Goal: Information Seeking & Learning: Learn about a topic

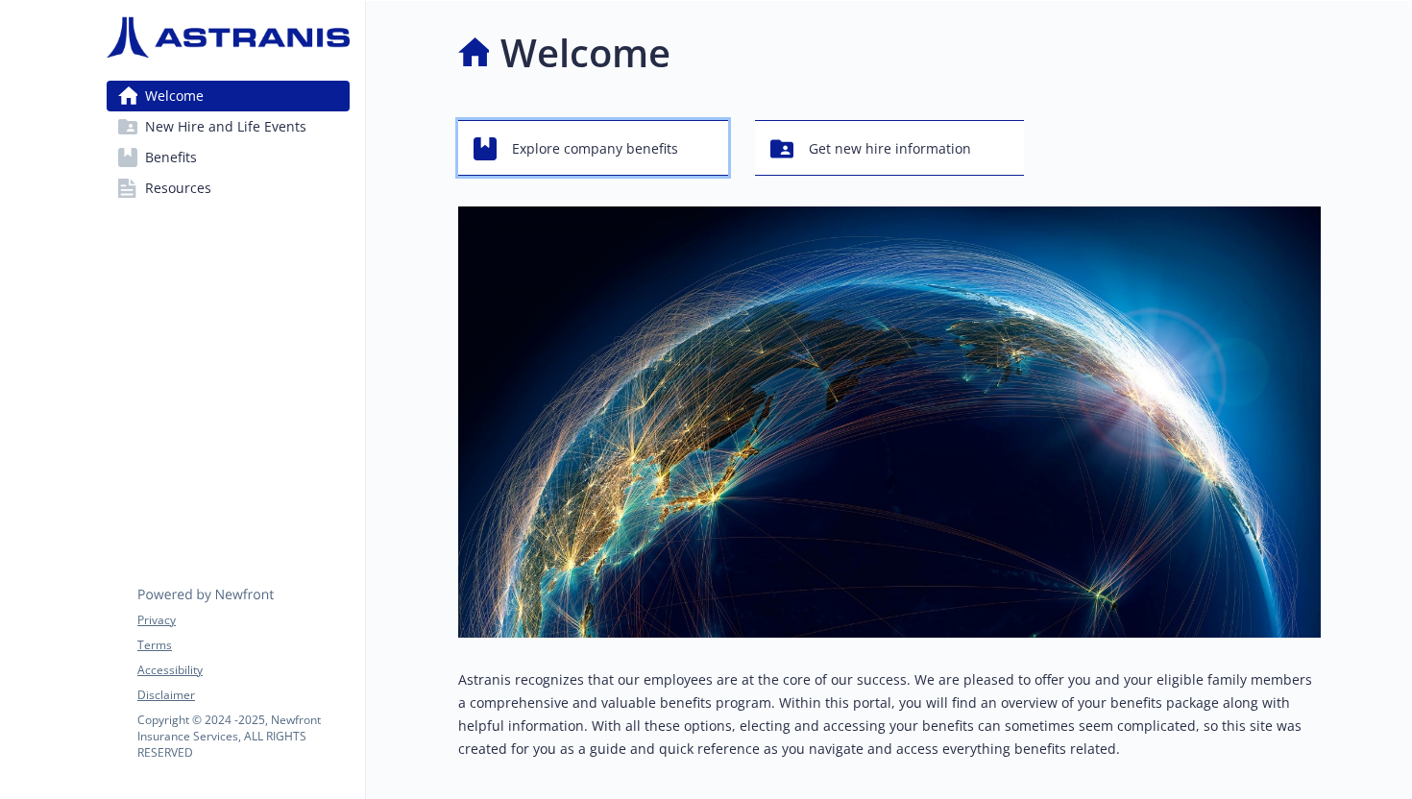
click at [585, 138] on span "Explore company benefits" at bounding box center [595, 149] width 166 height 36
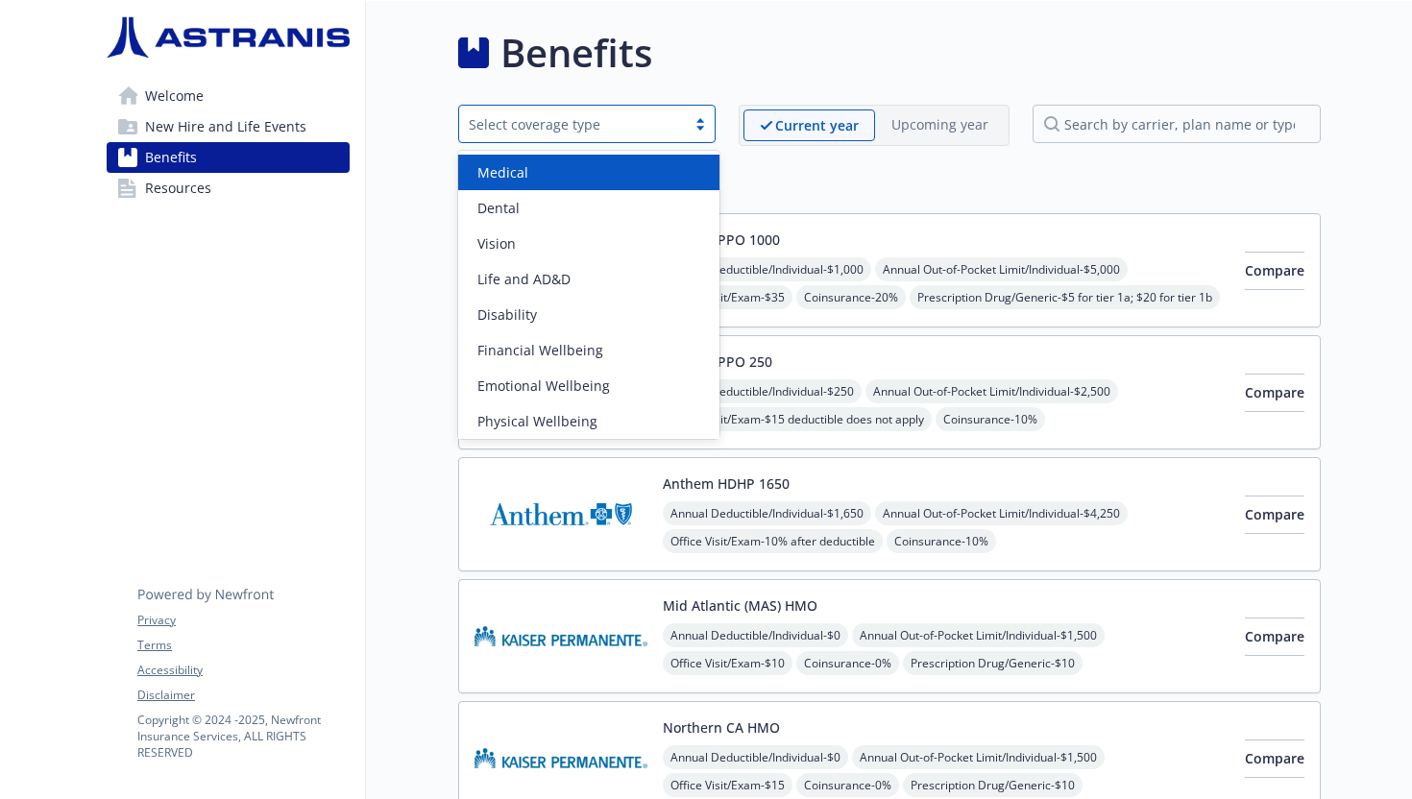
click at [554, 136] on div "Select coverage type" at bounding box center [586, 124] width 257 height 38
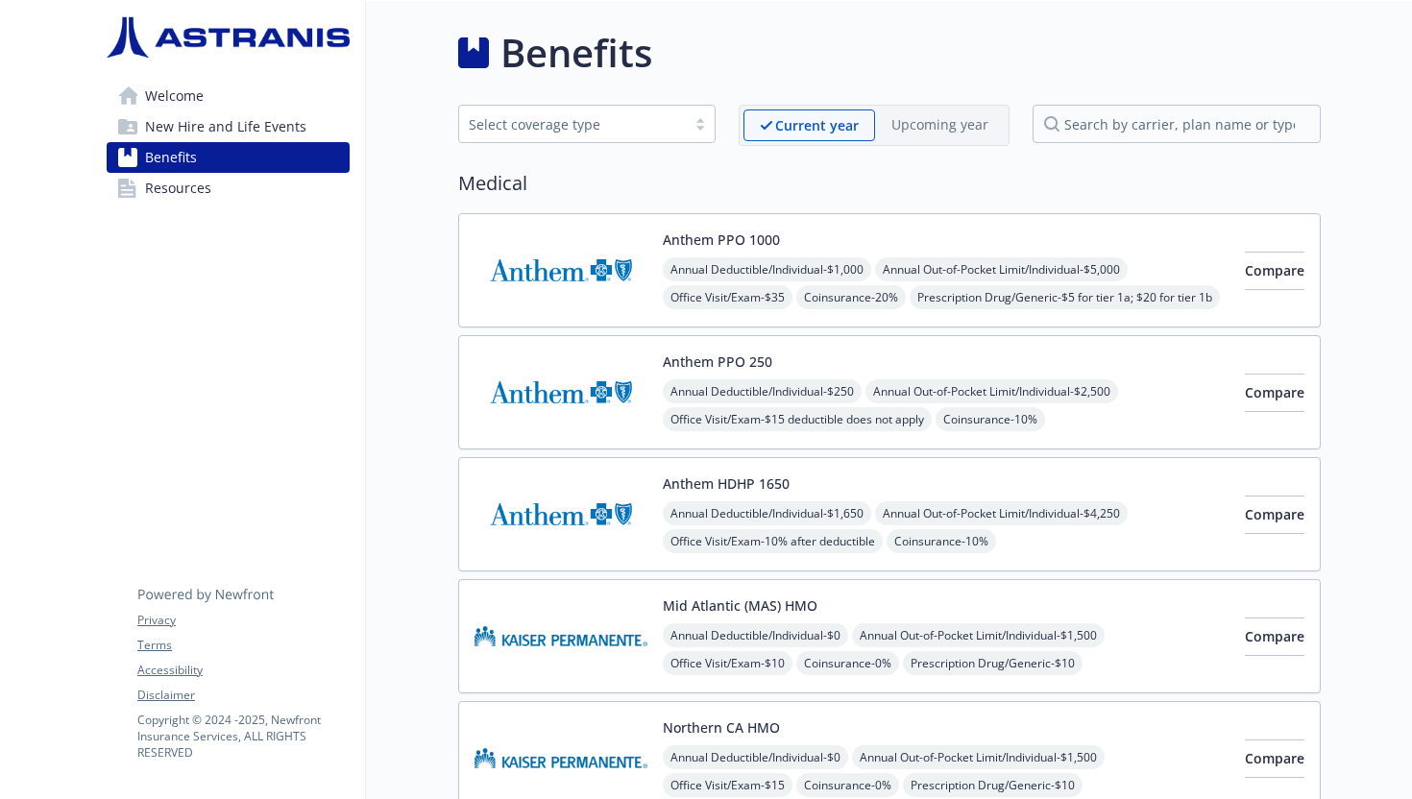
click at [291, 182] on link "Resources" at bounding box center [228, 188] width 243 height 31
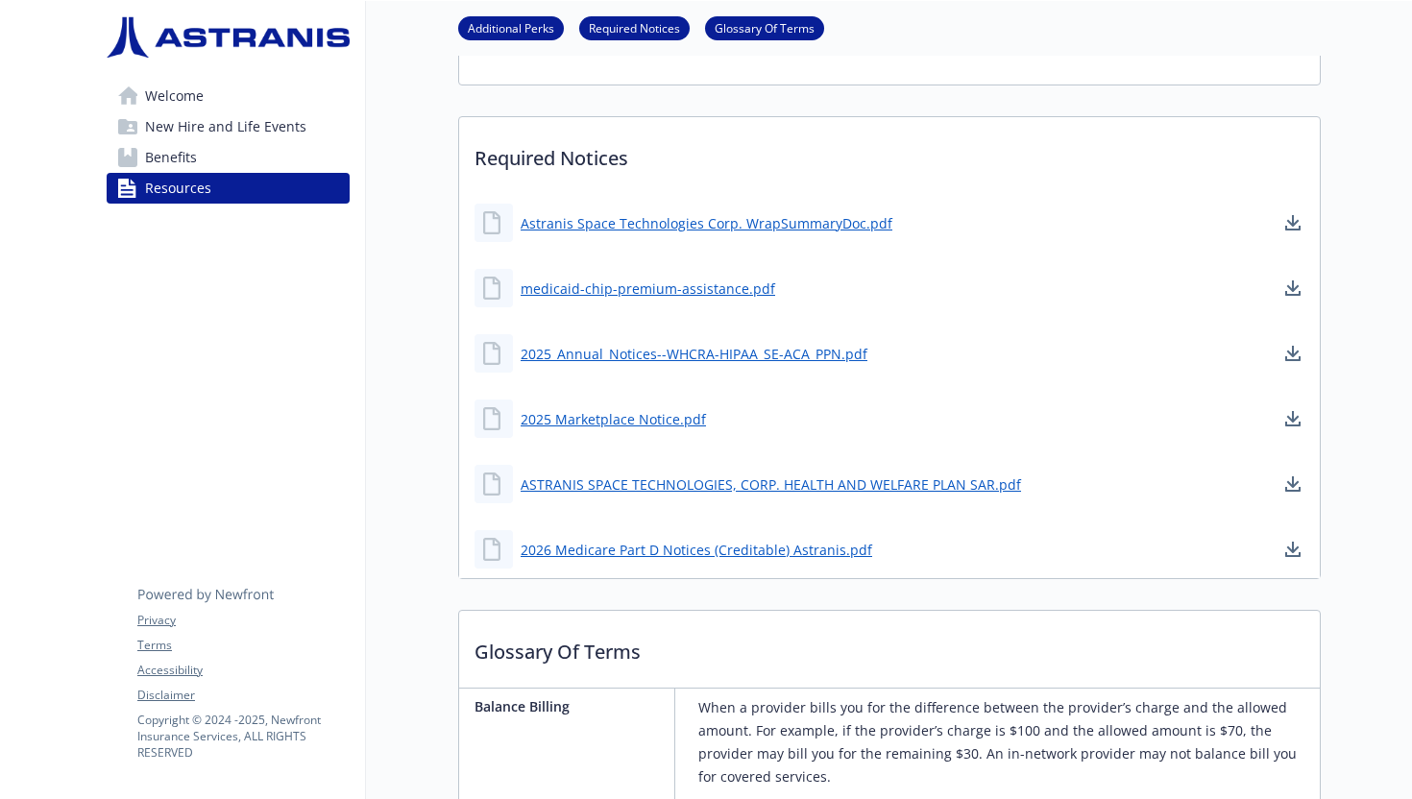
scroll to position [158, 0]
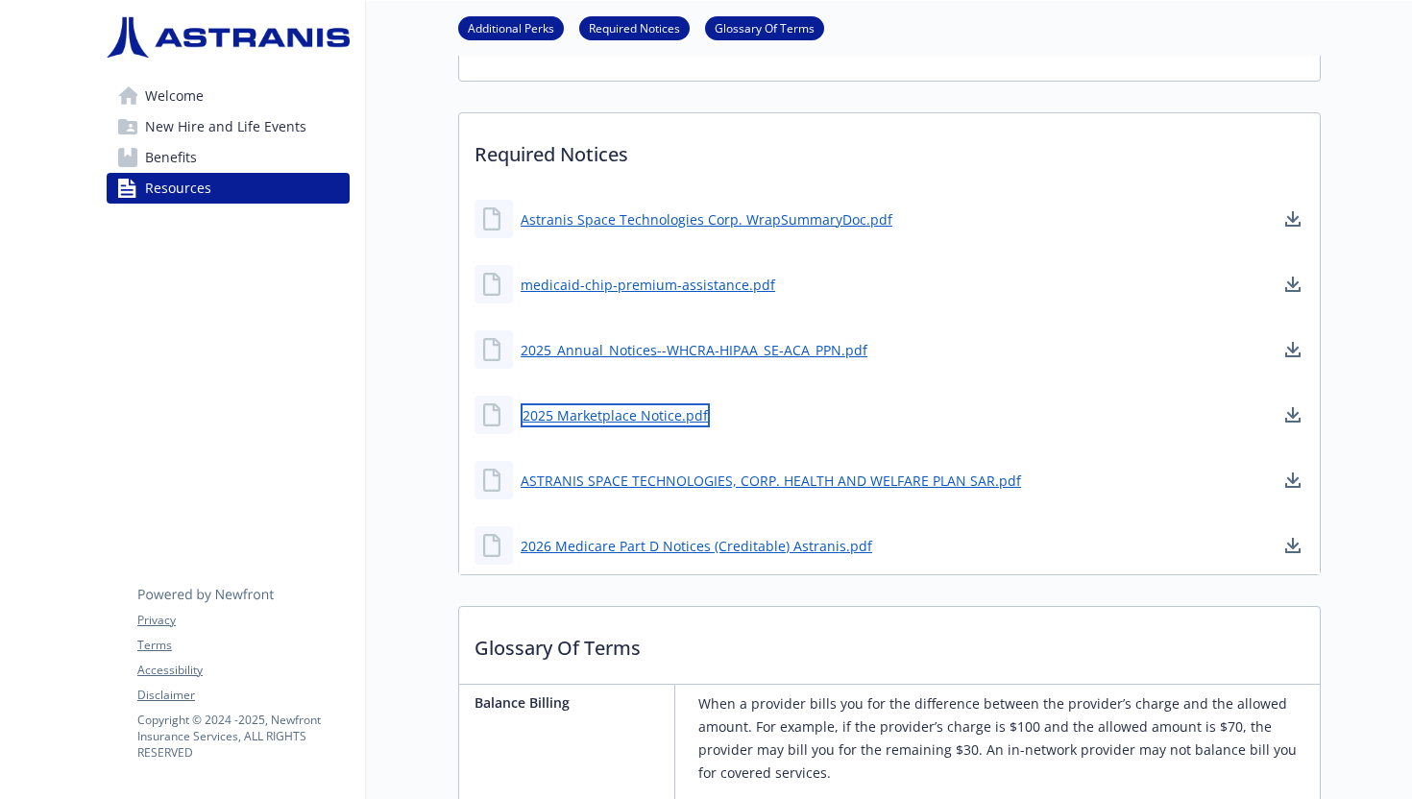
click at [561, 409] on link "2025 Marketplace Notice.pdf" at bounding box center [615, 415] width 189 height 24
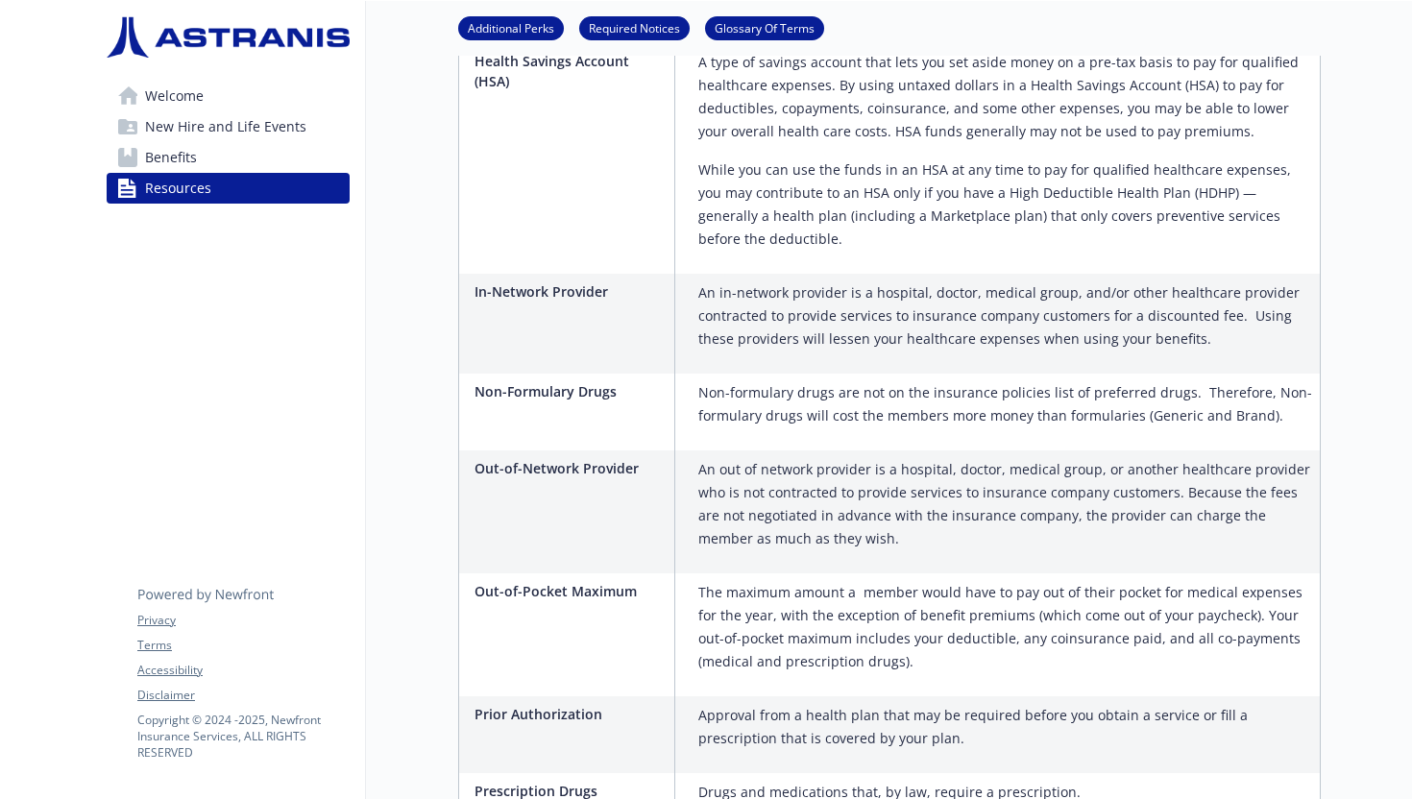
scroll to position [2921, 0]
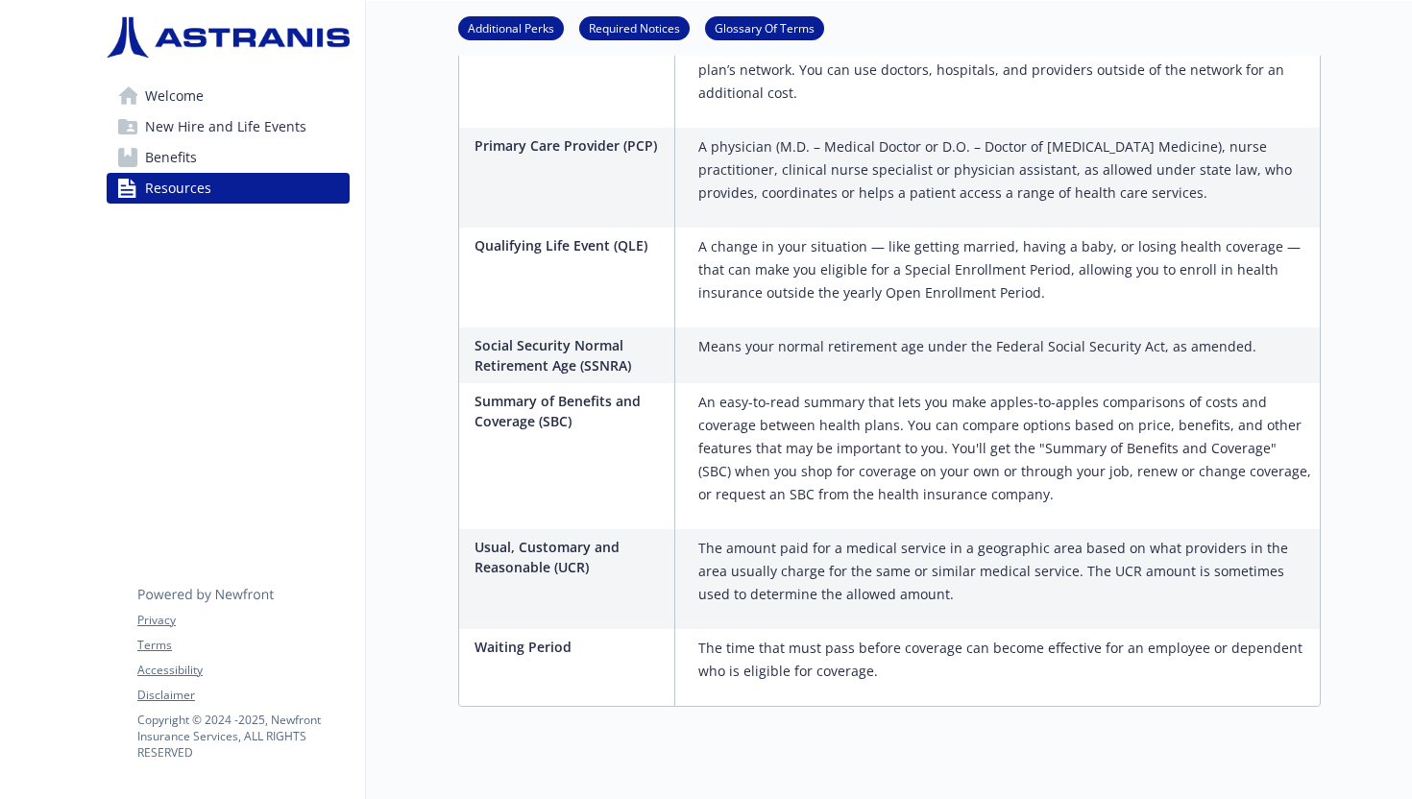
click at [292, 126] on span "New Hire and Life Events" at bounding box center [225, 126] width 161 height 31
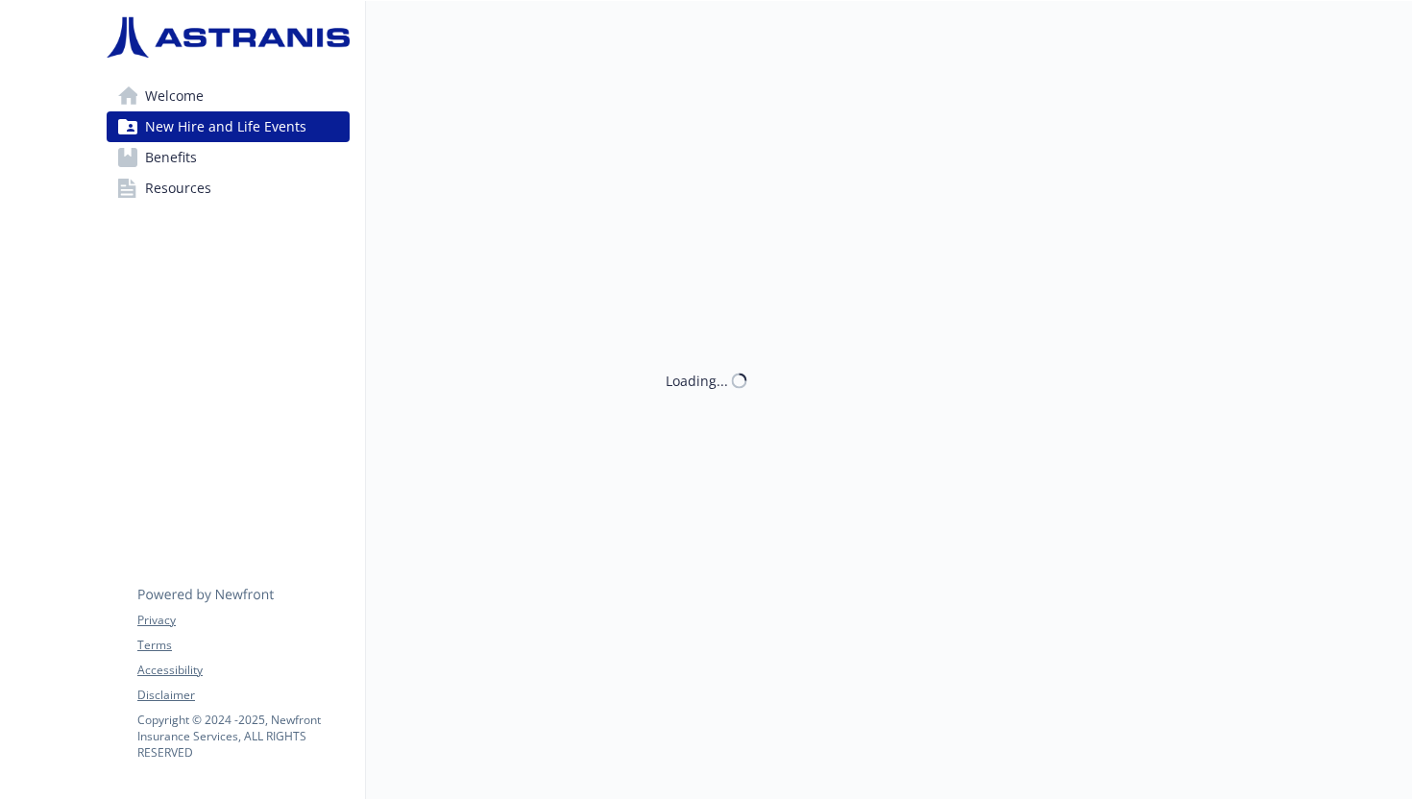
scroll to position [1, 0]
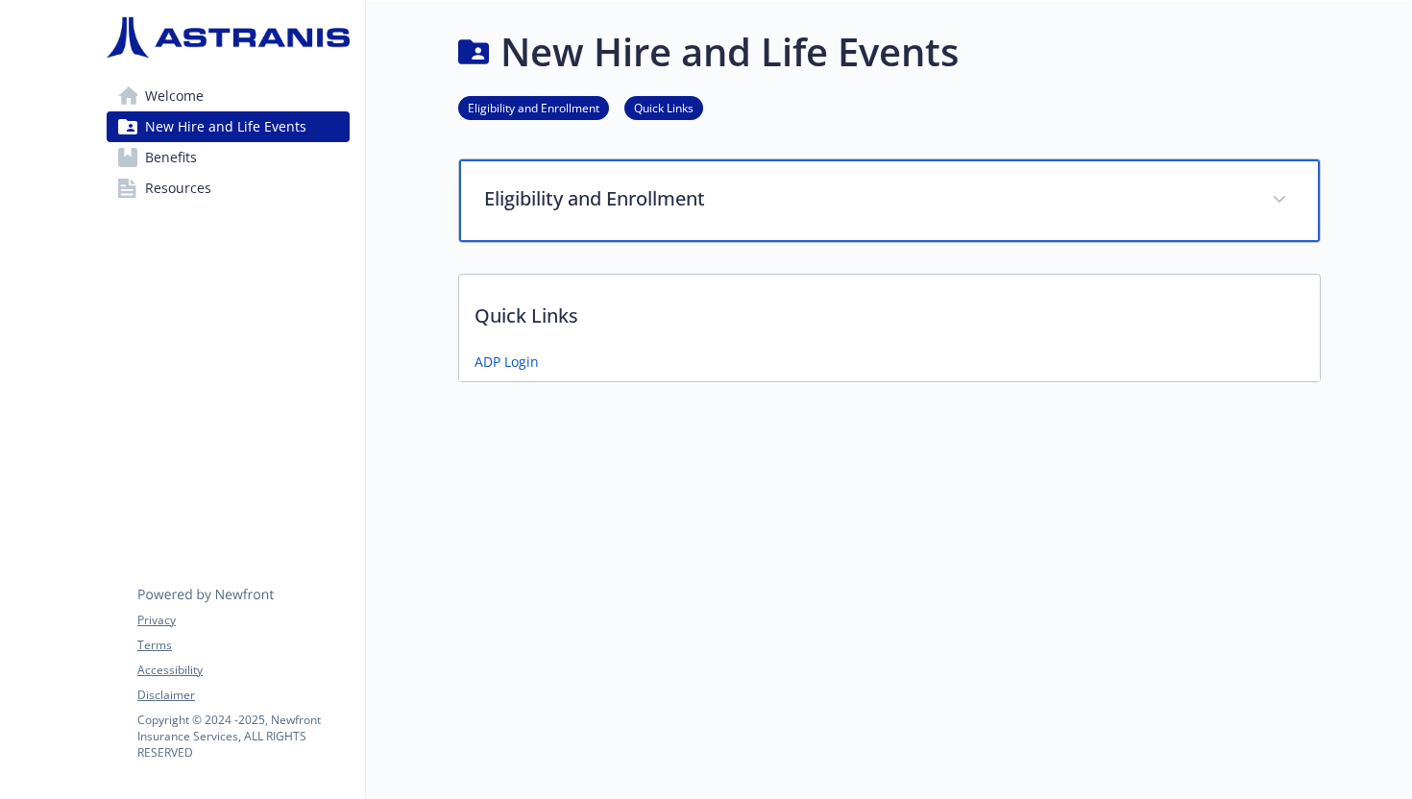
click at [531, 214] on div "Eligibility and Enrollment" at bounding box center [889, 200] width 861 height 83
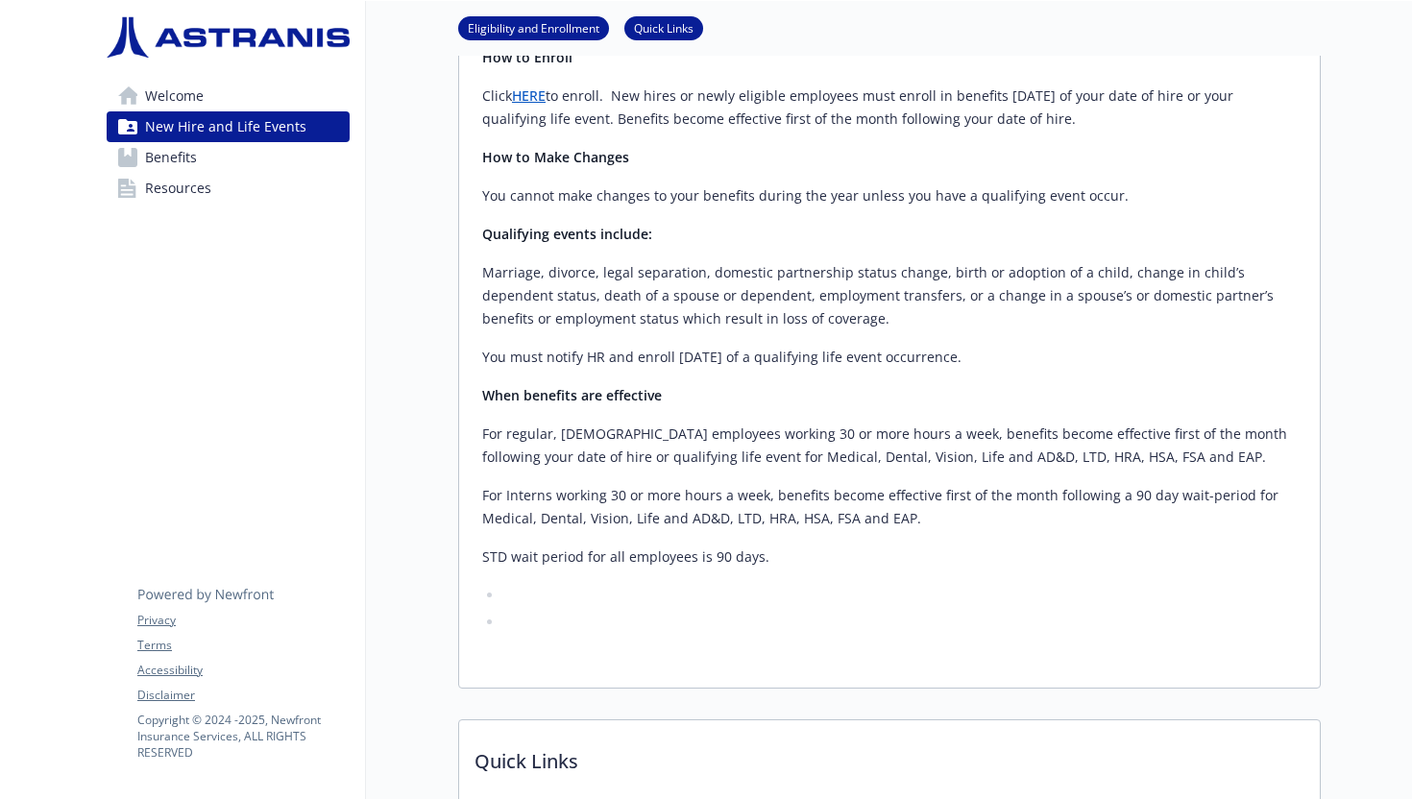
scroll to position [710, 0]
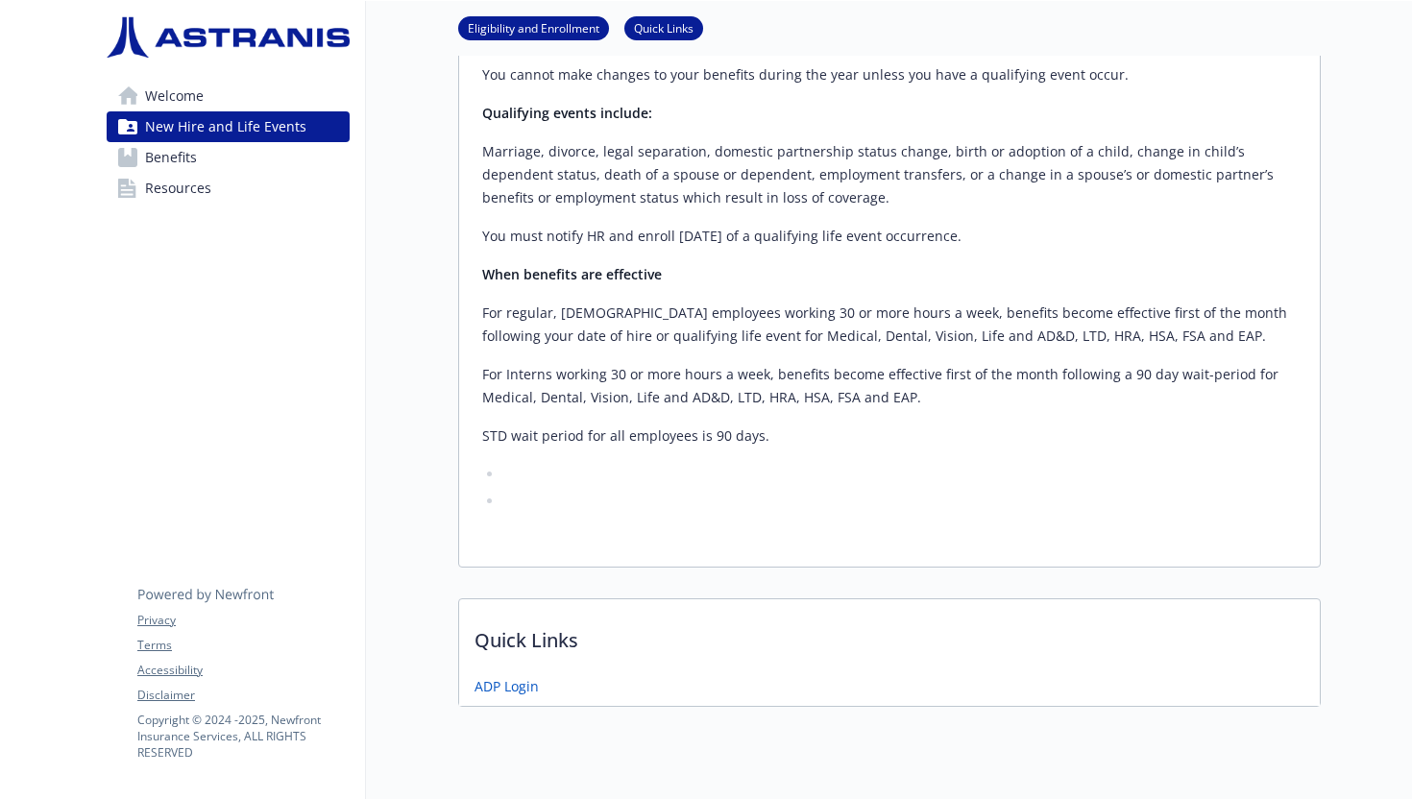
click at [153, 155] on span "Benefits" at bounding box center [171, 157] width 52 height 31
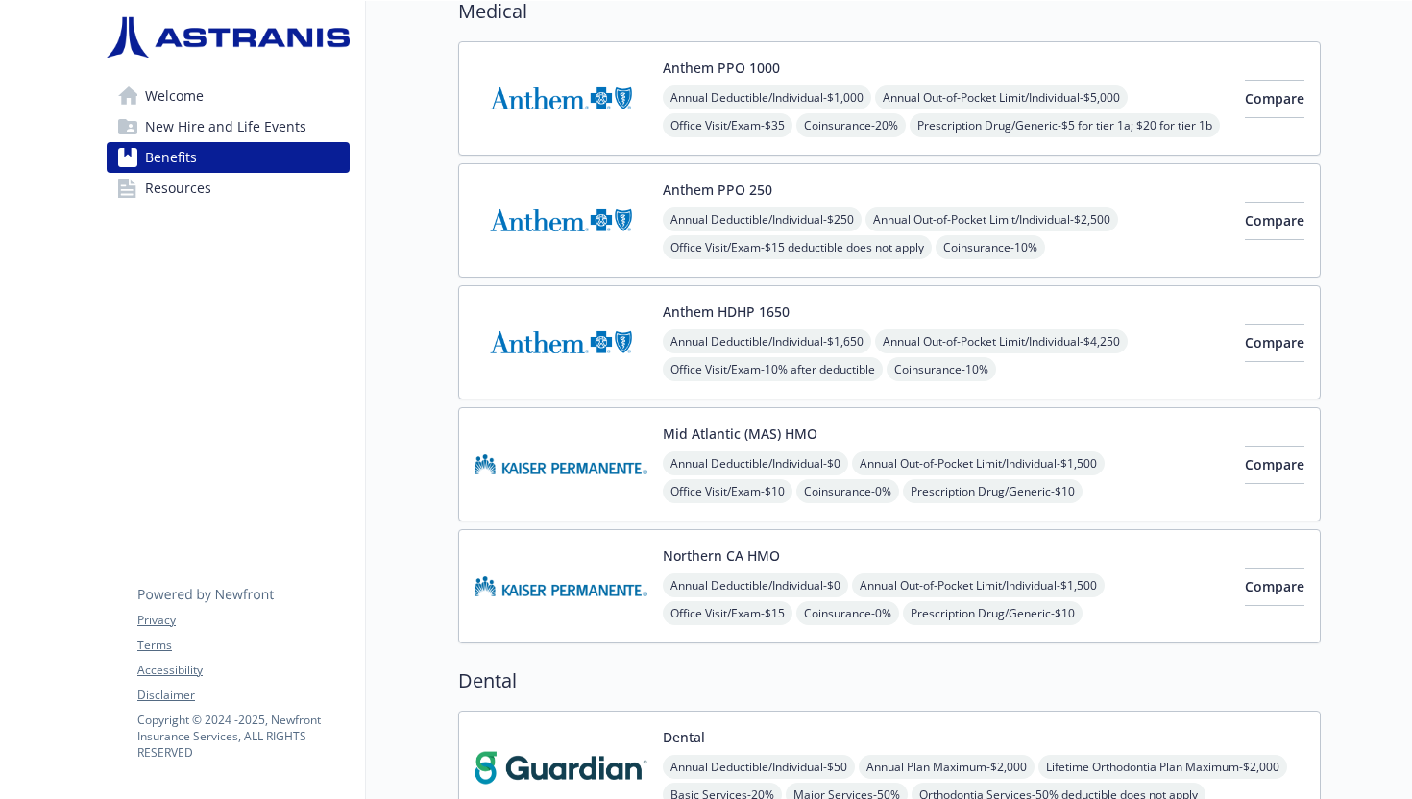
scroll to position [177, 0]
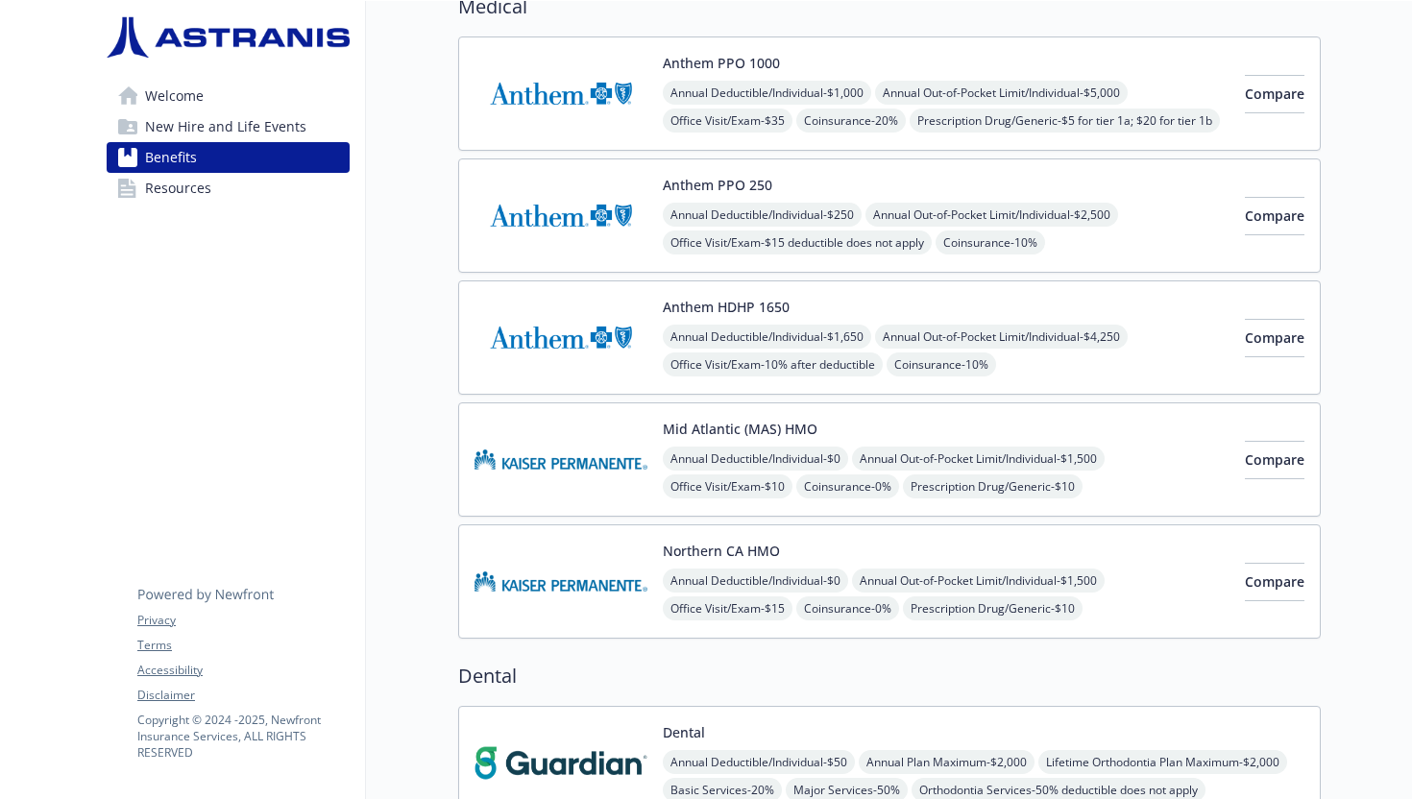
click at [254, 195] on link "Resources" at bounding box center [228, 188] width 243 height 31
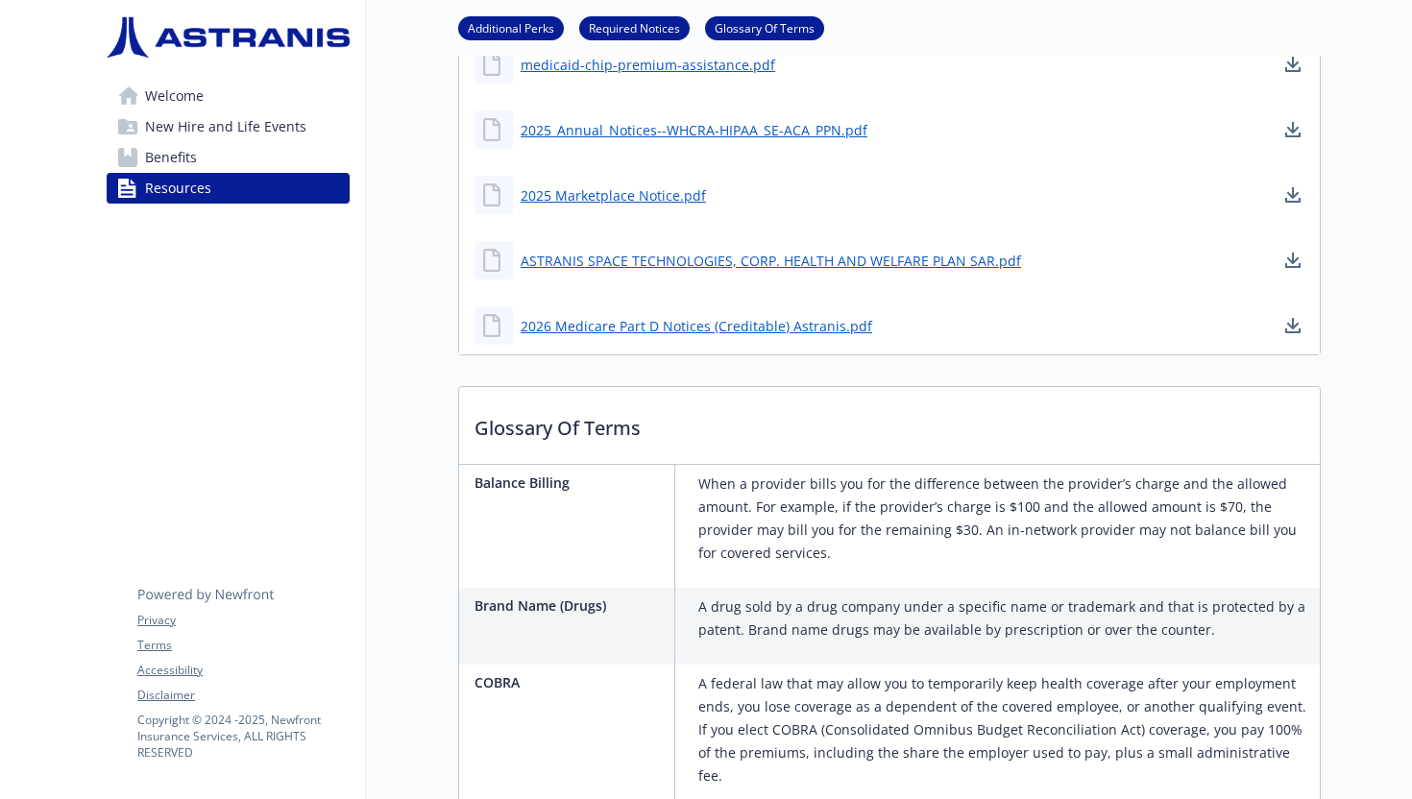
scroll to position [379, 0]
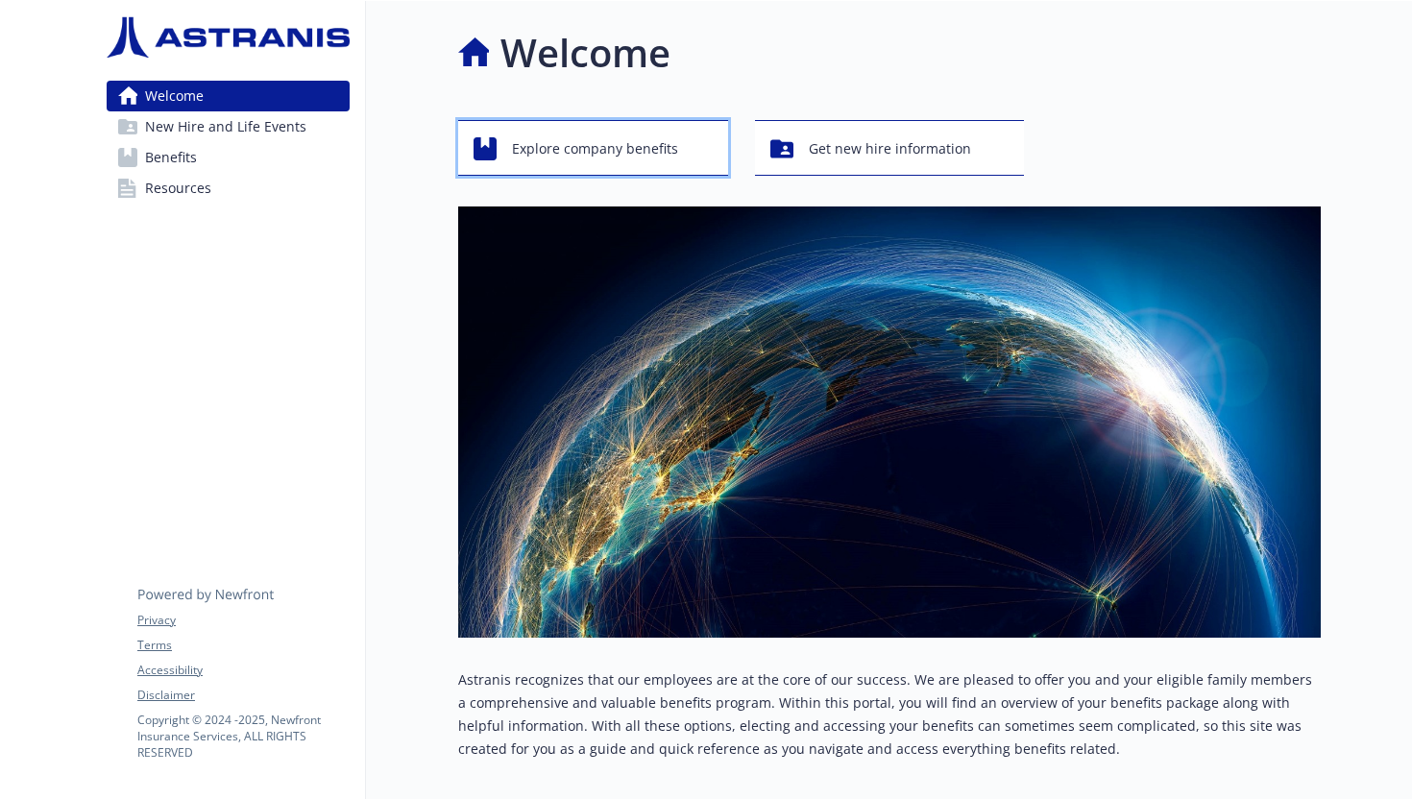
click at [554, 145] on span "Explore company benefits" at bounding box center [595, 149] width 166 height 36
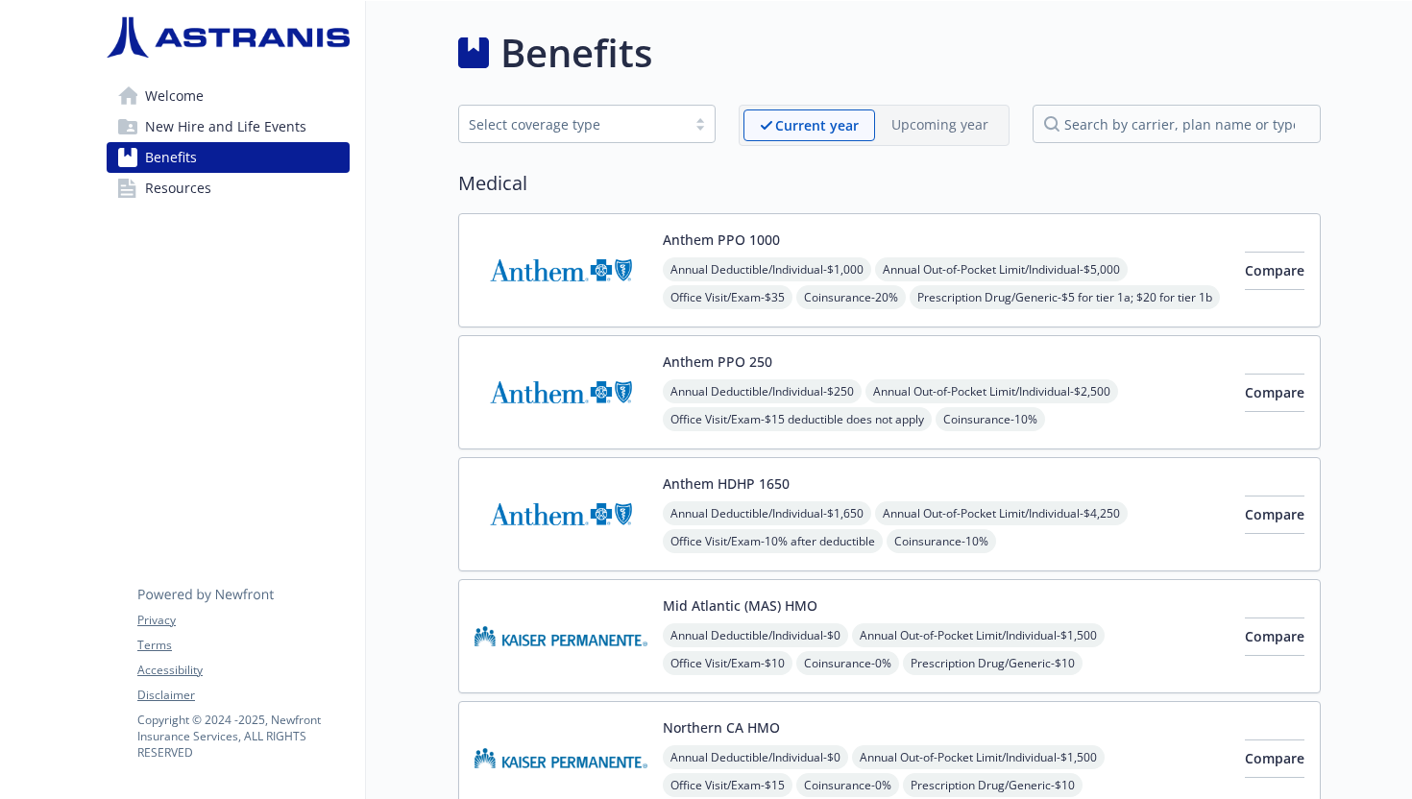
click at [304, 137] on link "New Hire and Life Events" at bounding box center [228, 126] width 243 height 31
